Goal: Navigation & Orientation: Find specific page/section

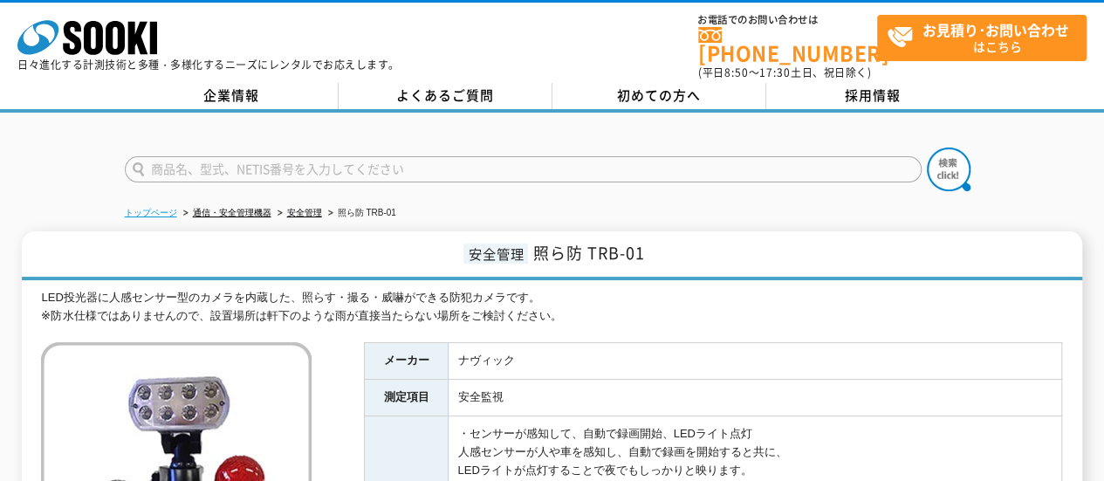
click at [152, 208] on link "トップページ" at bounding box center [151, 213] width 52 height 10
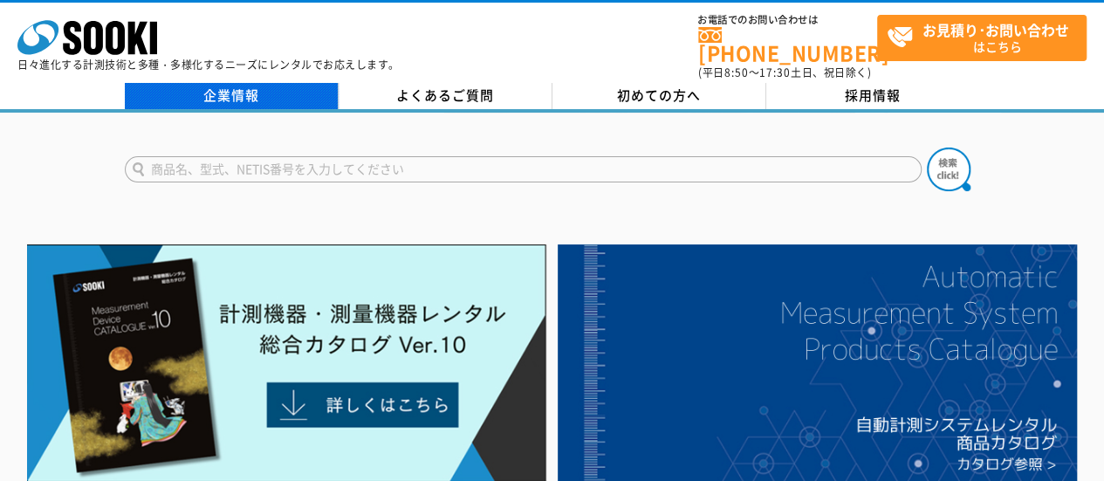
click at [272, 98] on div "企業情報 よくあるご質問 初めての方へ 採用情報" at bounding box center [552, 98] width 1104 height 30
click at [271, 88] on link "企業情報" at bounding box center [232, 96] width 214 height 26
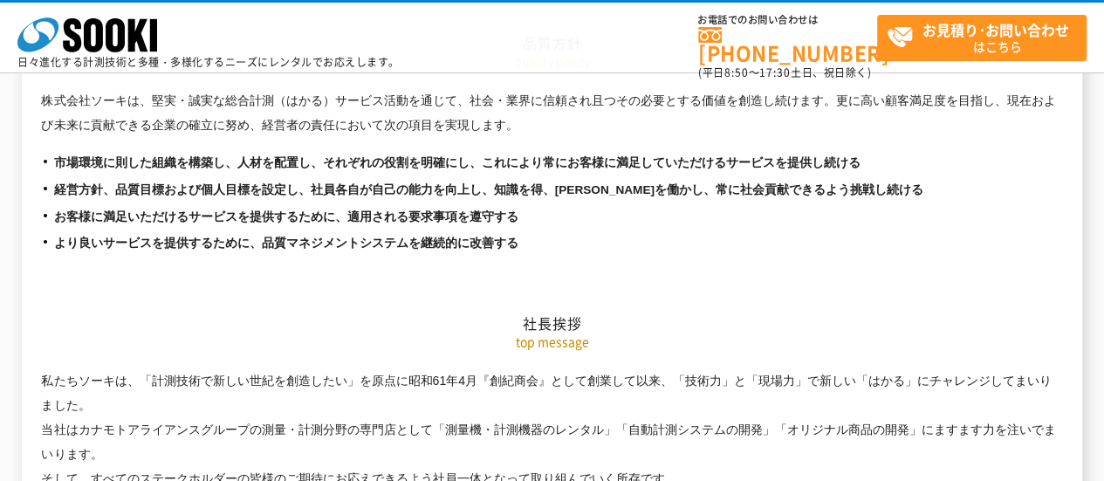
scroll to position [3142, 0]
